Goal: Transaction & Acquisition: Purchase product/service

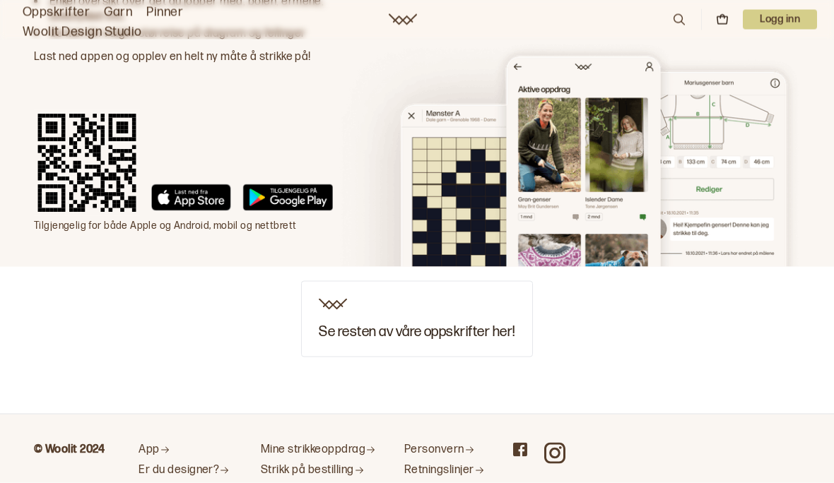
scroll to position [1983, 0]
click at [497, 324] on h3 "Se resten av våre oppskrifter her!" at bounding box center [417, 332] width 196 height 16
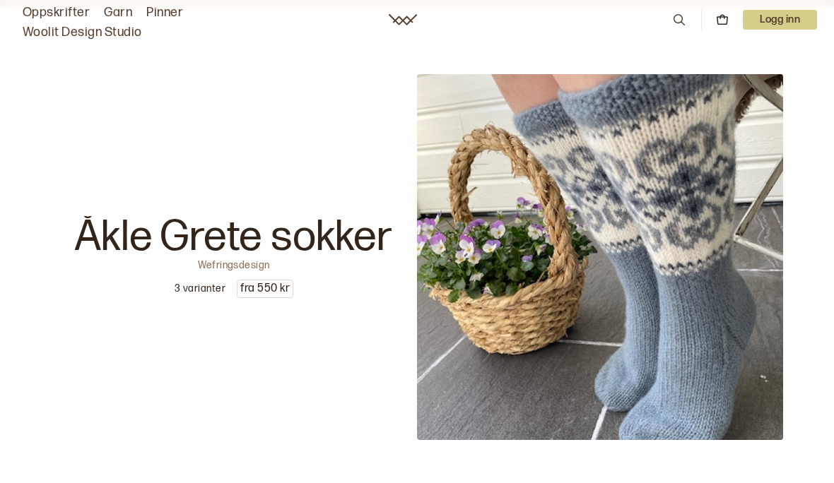
scroll to position [182, 0]
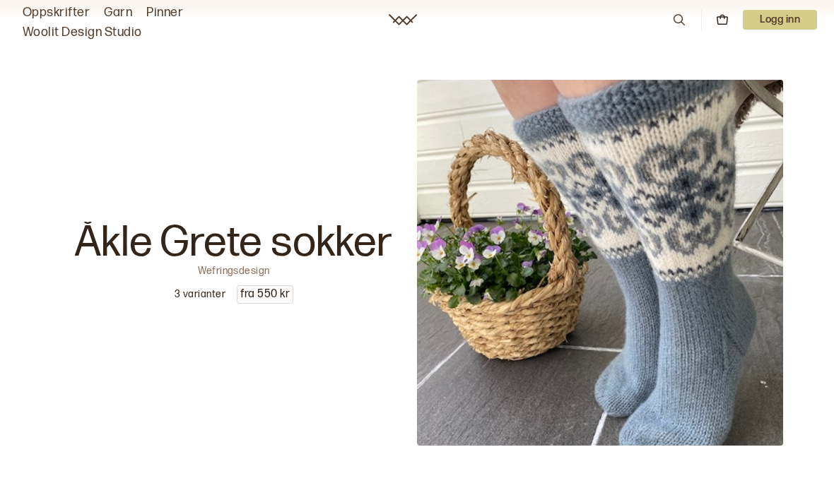
click at [673, 24] on icon at bounding box center [679, 20] width 16 height 16
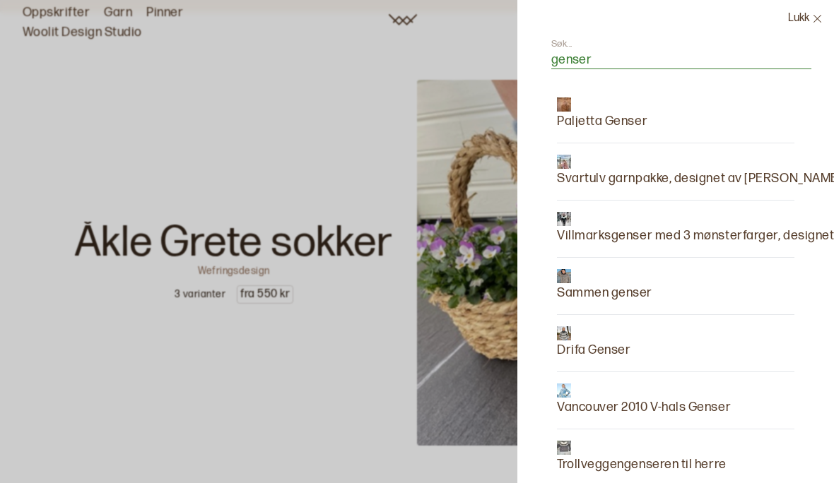
click at [651, 61] on input "genser" at bounding box center [681, 61] width 260 height 18
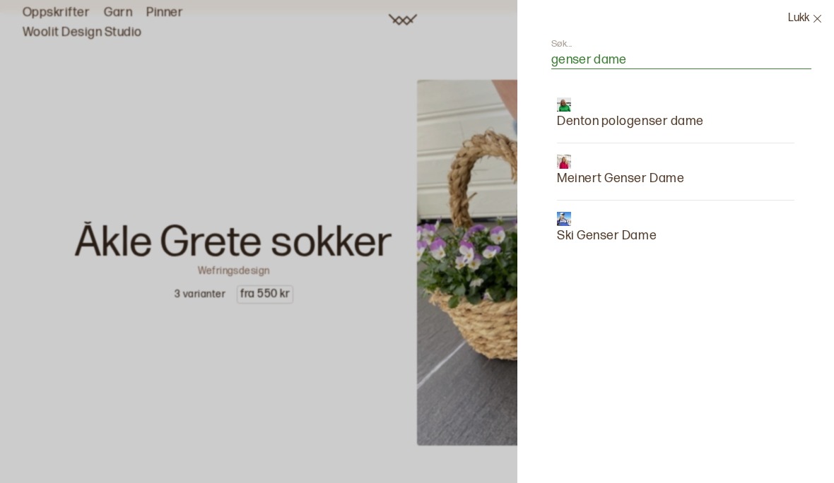
type input "genser dame"
click at [680, 175] on p "Meinert Genser Dame" at bounding box center [620, 179] width 127 height 20
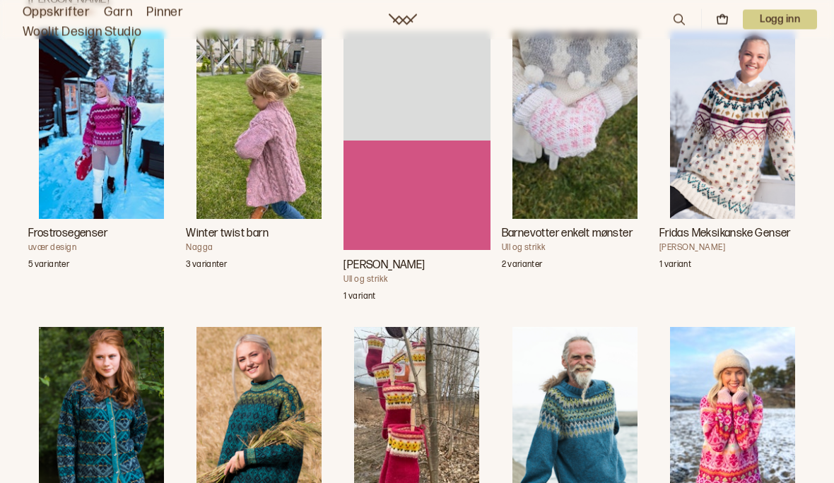
scroll to position [2436, 0]
click at [749, 226] on h3 "Fridas Meksikanske Genser" at bounding box center [732, 233] width 146 height 17
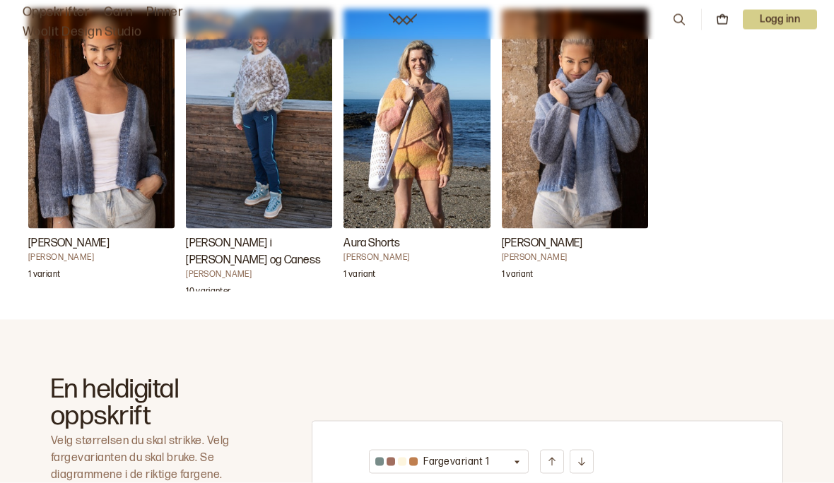
scroll to position [521, 0]
click at [265, 138] on img "Carly Genser i Myk Påfugl og Caness" at bounding box center [259, 118] width 146 height 220
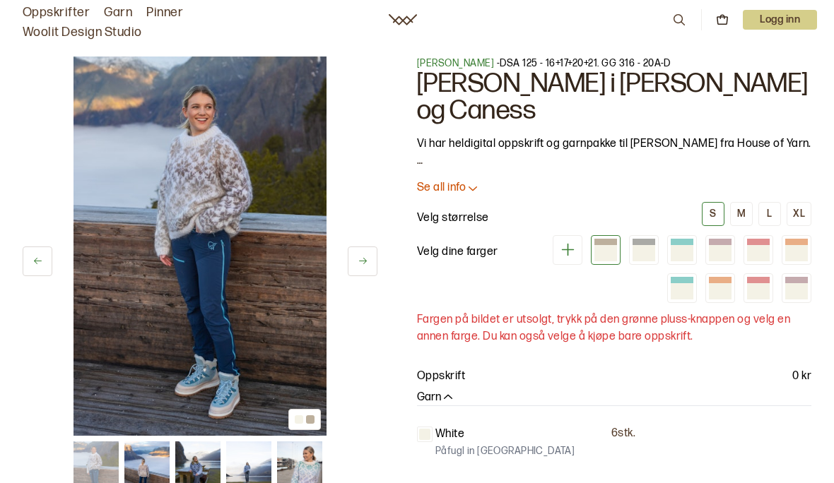
click at [364, 261] on icon at bounding box center [363, 261] width 8 height 6
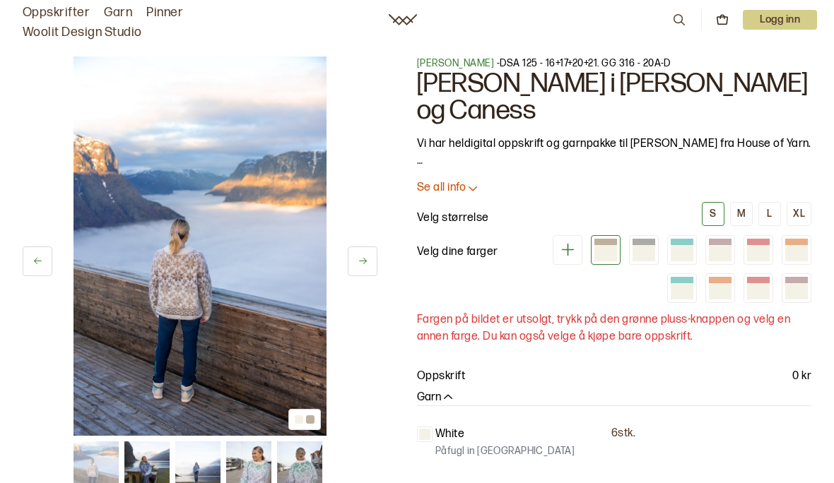
click at [364, 266] on icon at bounding box center [362, 261] width 11 height 11
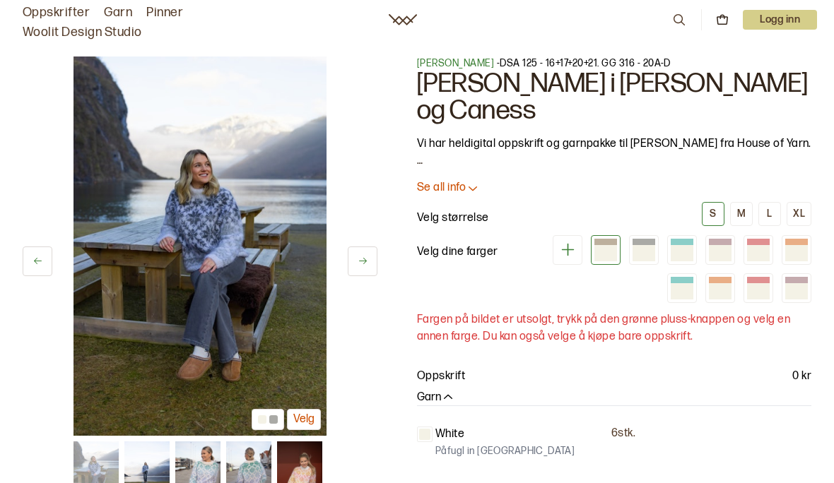
click at [362, 261] on icon at bounding box center [362, 261] width 11 height 11
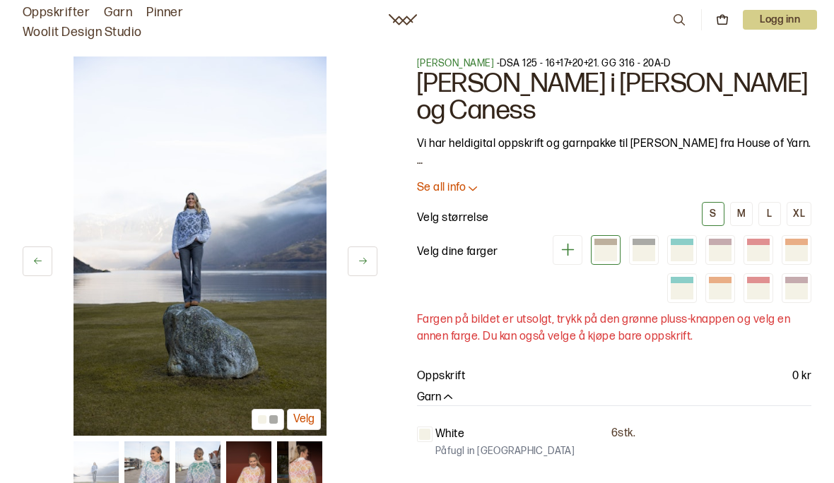
click at [356, 266] on button at bounding box center [363, 262] width 30 height 30
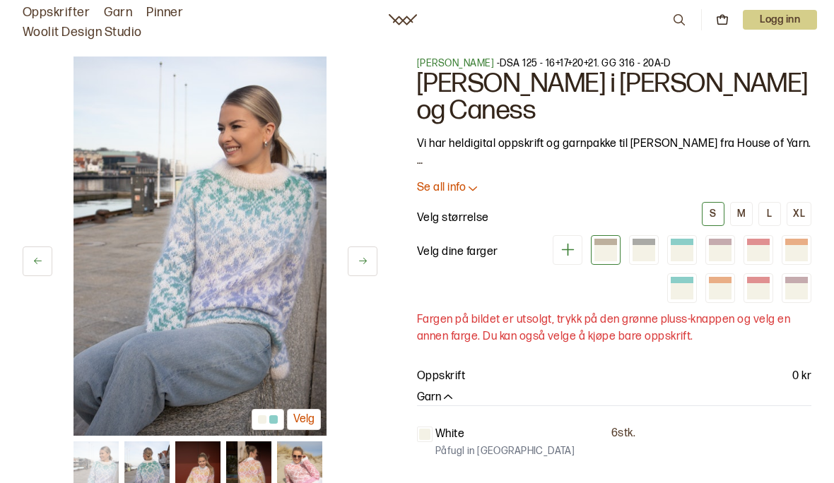
click at [271, 239] on img at bounding box center [199, 246] width 253 height 379
click at [364, 260] on icon at bounding box center [362, 261] width 11 height 11
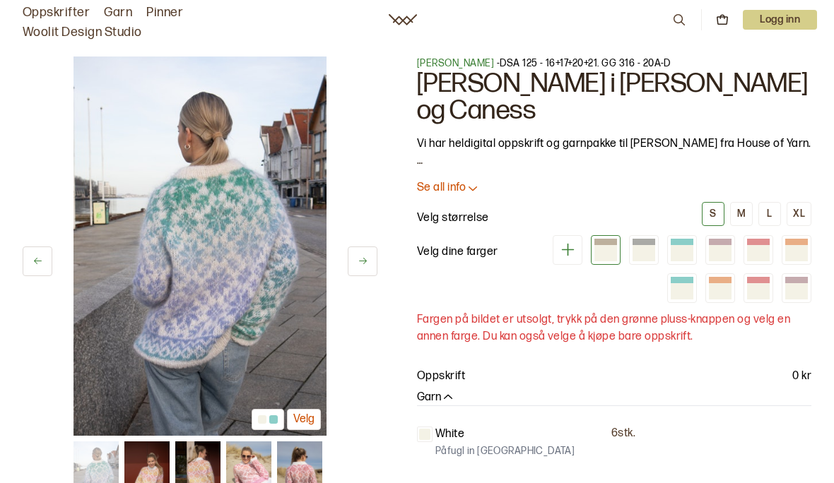
click at [357, 264] on icon at bounding box center [362, 261] width 11 height 11
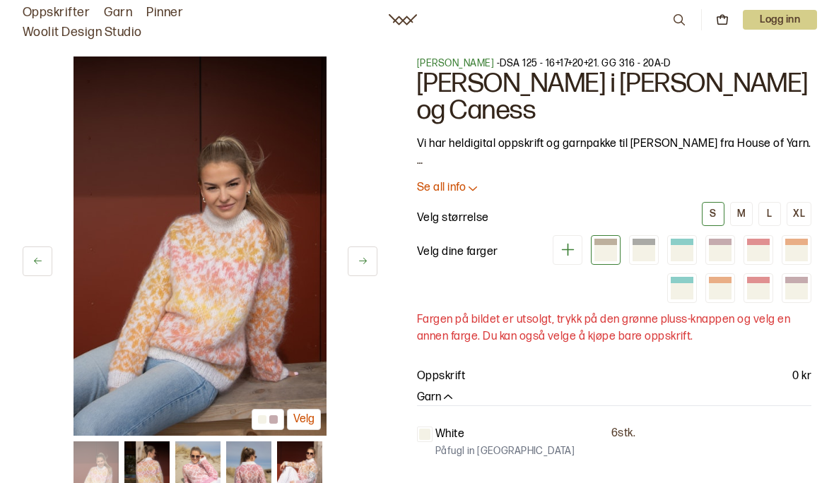
click at [357, 263] on icon at bounding box center [362, 261] width 11 height 11
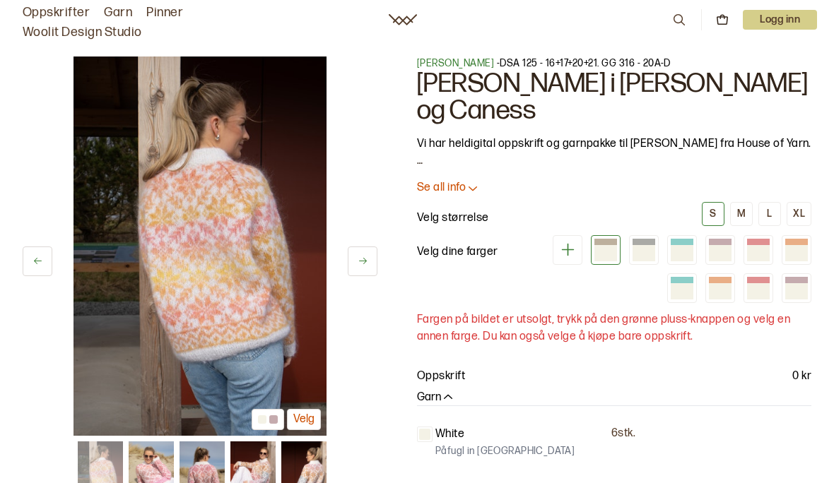
click at [357, 267] on button at bounding box center [363, 262] width 30 height 30
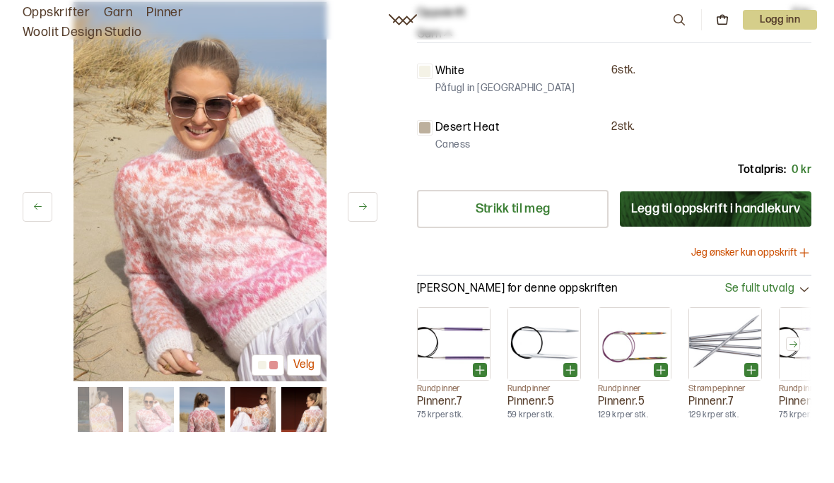
click at [708, 241] on div "Strikk til meg Legg til oppskrift i handlekurv Jeg ønsker kun oppskrift" at bounding box center [614, 231] width 394 height 82
